Goal: Task Accomplishment & Management: Manage account settings

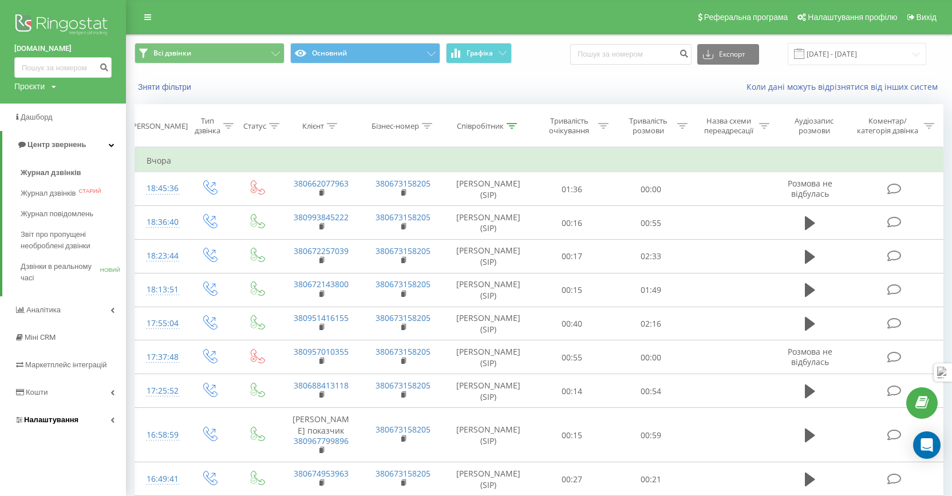
click at [47, 422] on font "Налаштування" at bounding box center [51, 420] width 54 height 9
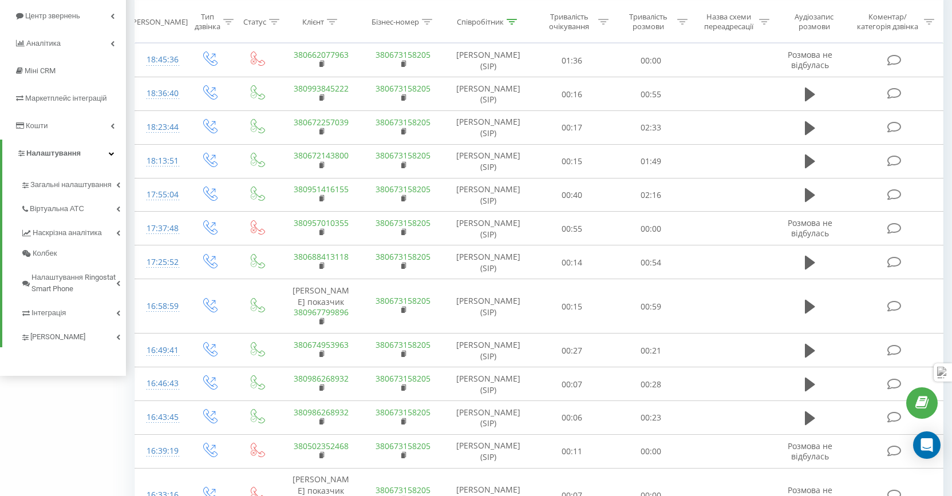
scroll to position [123, 0]
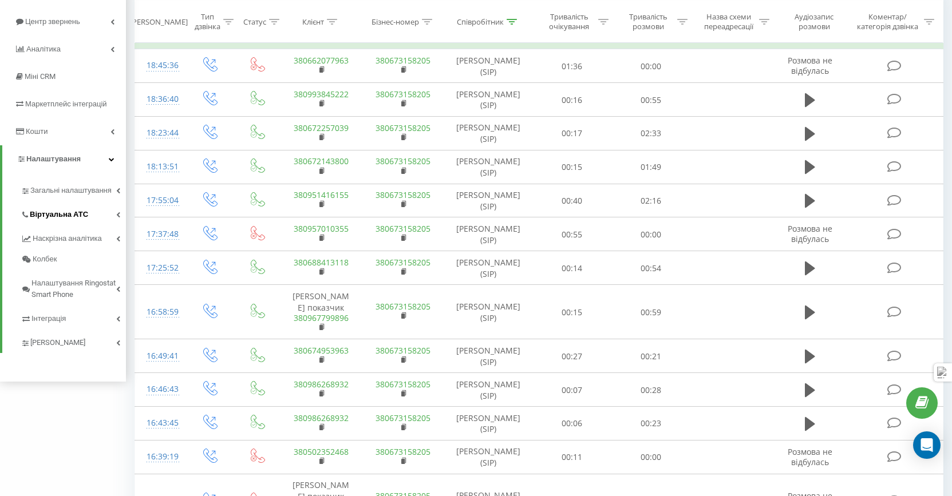
click at [62, 216] on font "Віртуальна АТС" at bounding box center [59, 214] width 58 height 9
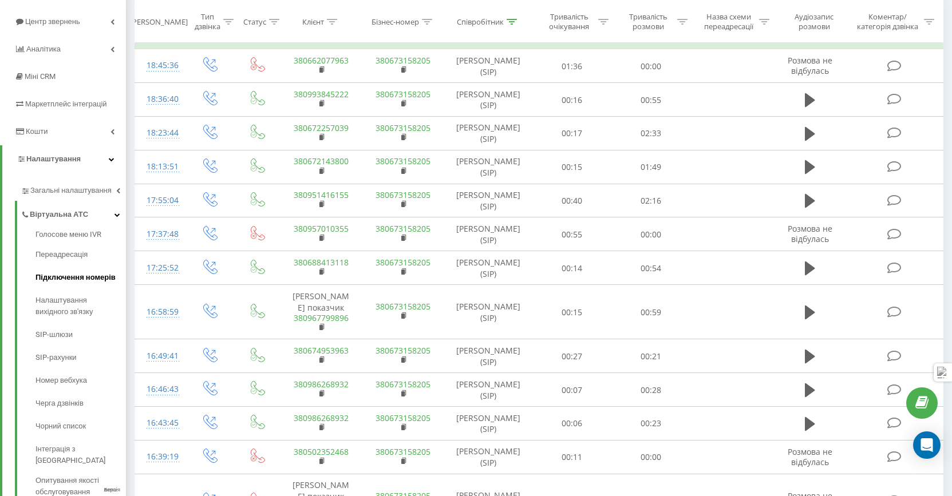
click at [57, 278] on font "Підключення номерів" at bounding box center [76, 277] width 80 height 9
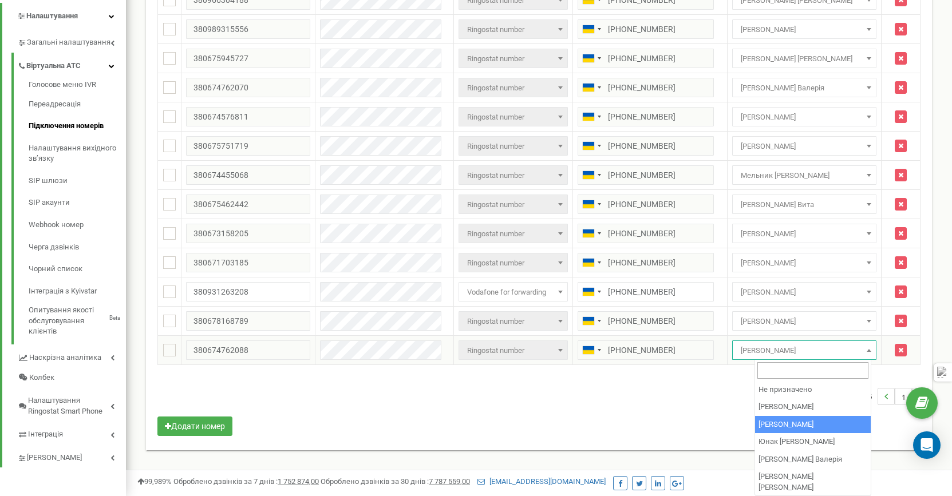
click at [835, 350] on span "[PERSON_NAME]" at bounding box center [804, 351] width 136 height 16
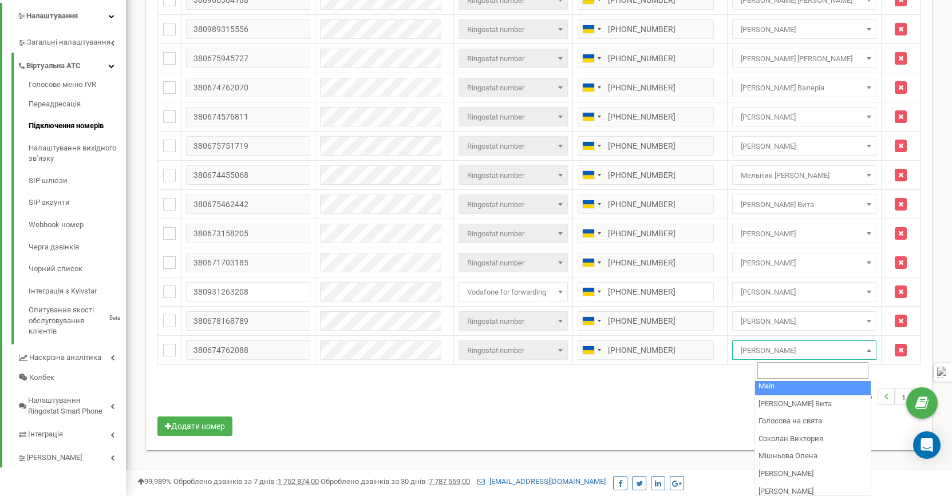
scroll to position [178, 0]
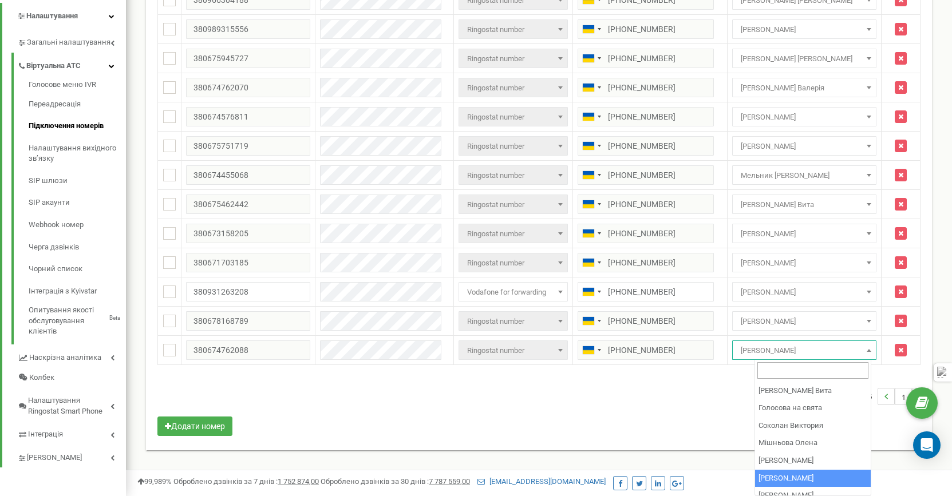
select select "157268"
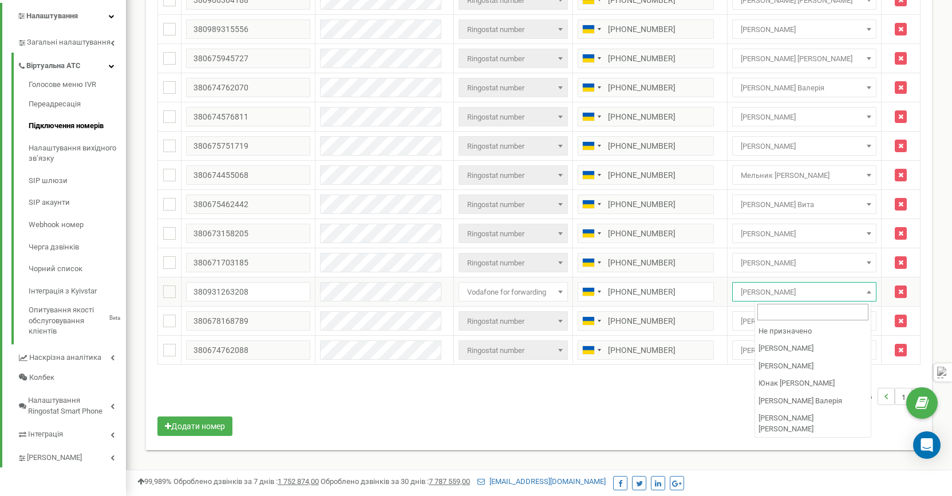
click at [798, 291] on span "[PERSON_NAME]" at bounding box center [804, 293] width 136 height 16
click at [811, 295] on span "[PERSON_NAME]" at bounding box center [804, 293] width 136 height 16
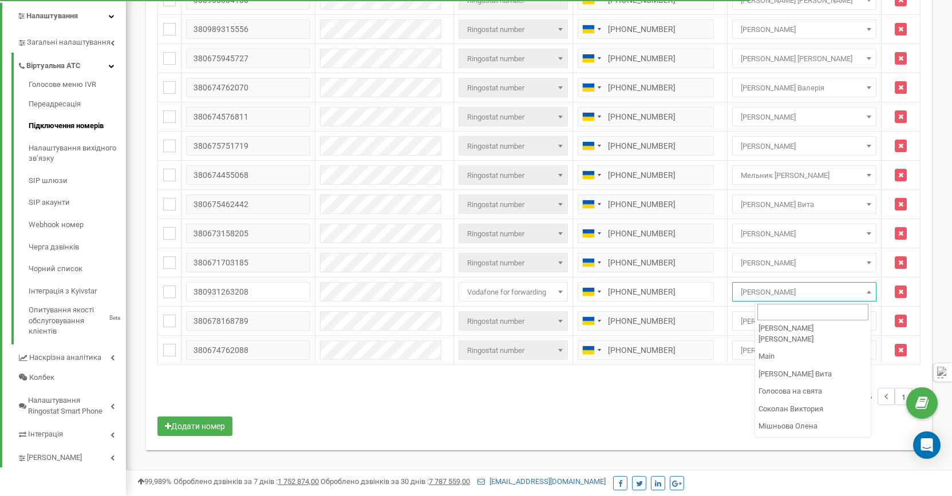
scroll to position [218, 0]
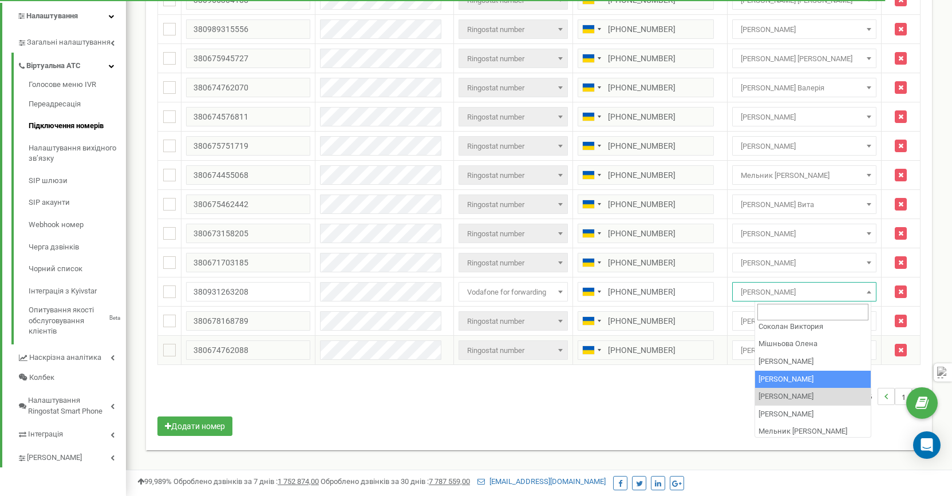
select select "157268"
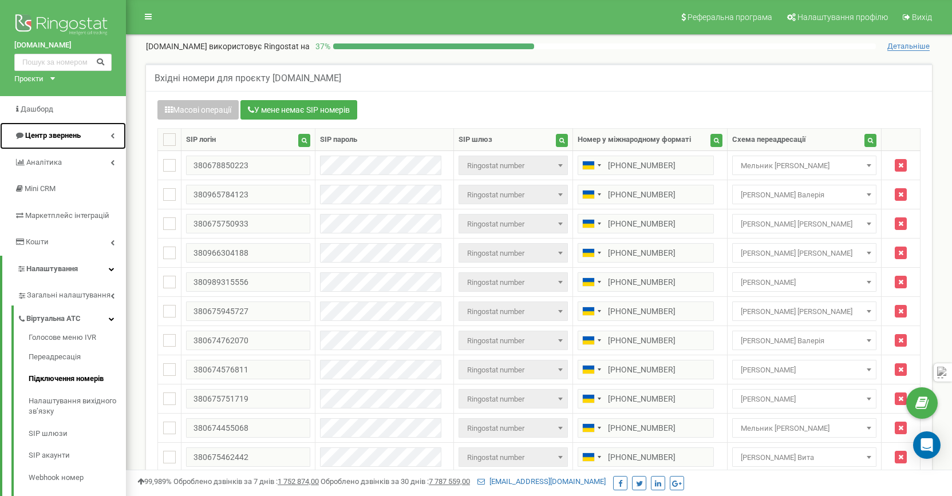
click at [40, 133] on span "Центр звернень" at bounding box center [53, 135] width 56 height 9
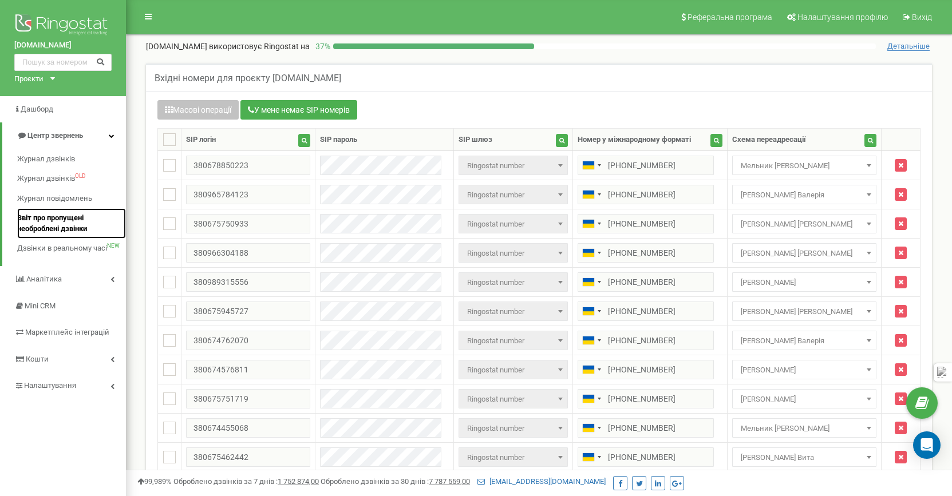
click at [45, 221] on span "Звіт про пропущені необроблені дзвінки" at bounding box center [68, 223] width 103 height 21
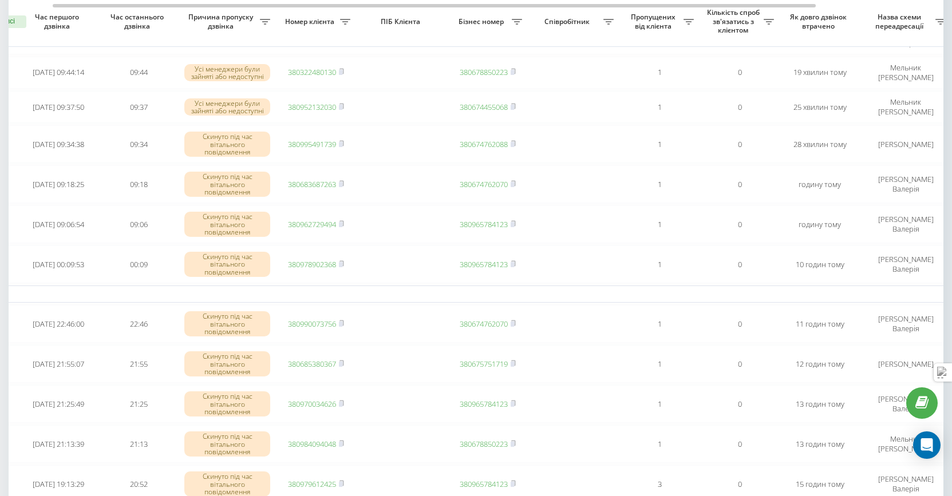
scroll to position [137, 0]
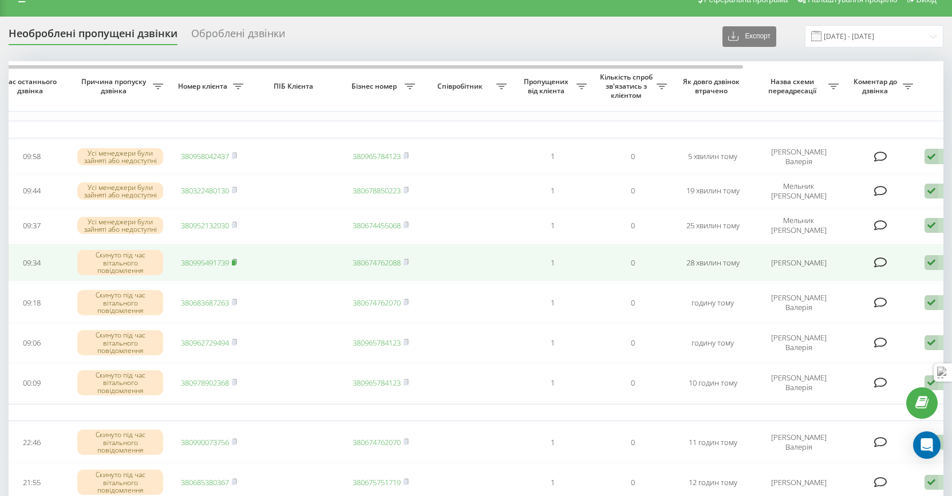
click at [237, 262] on icon at bounding box center [234, 262] width 5 height 7
click at [235, 261] on rect at bounding box center [233, 263] width 3 height 5
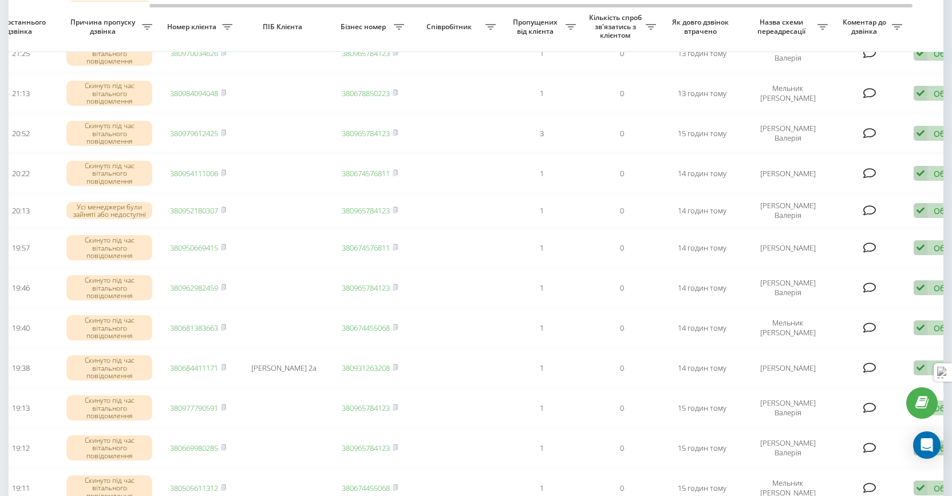
scroll to position [488, 0]
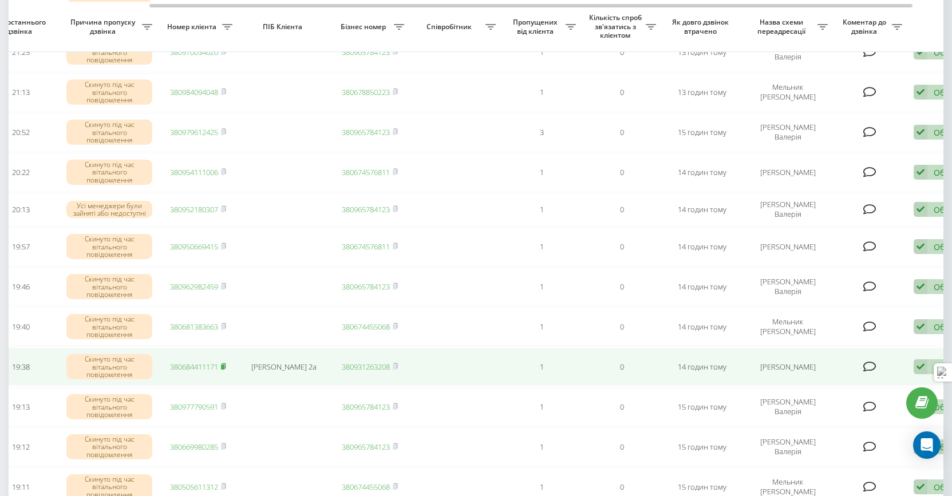
click at [224, 370] on span at bounding box center [223, 367] width 5 height 10
